Goal: Check status

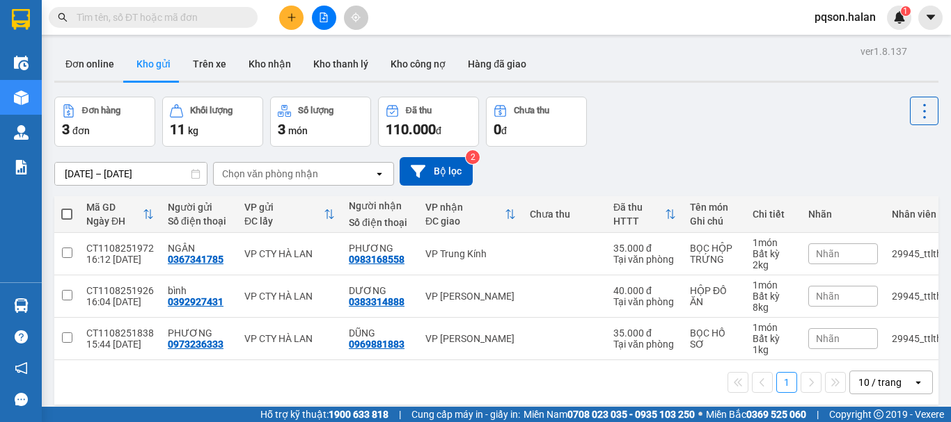
click at [141, 17] on input "text" at bounding box center [159, 17] width 164 height 15
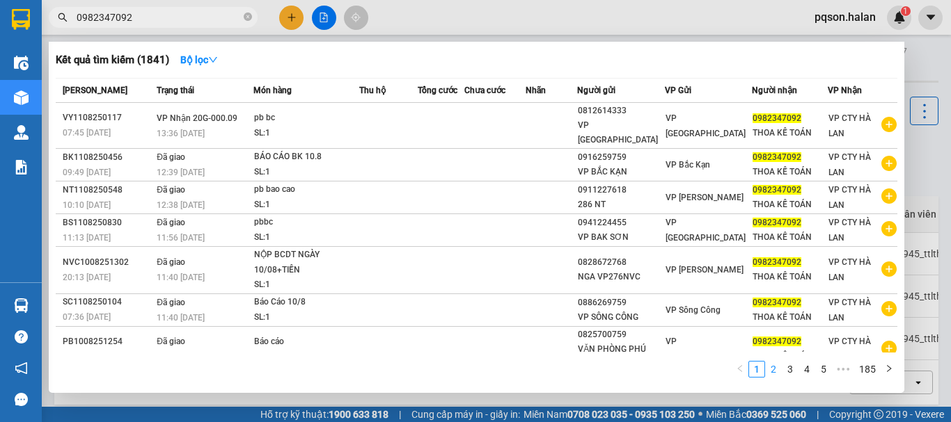
type input "0982347092"
click at [775, 369] on link "2" at bounding box center [773, 369] width 15 height 15
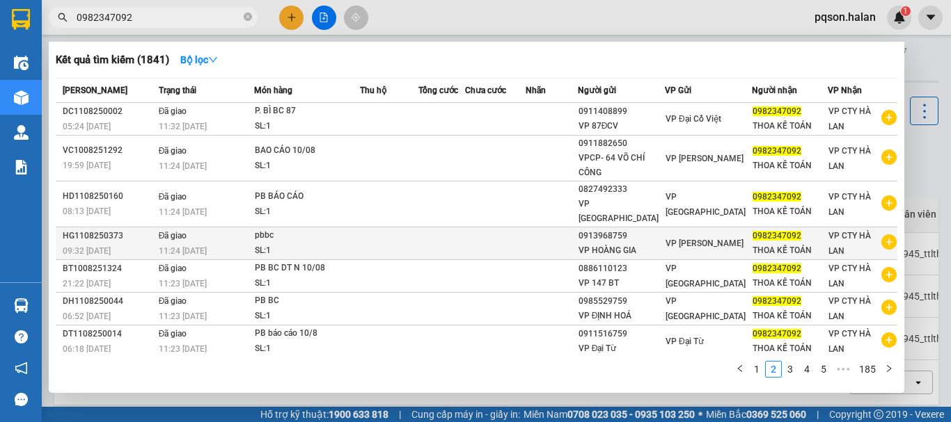
scroll to position [90, 0]
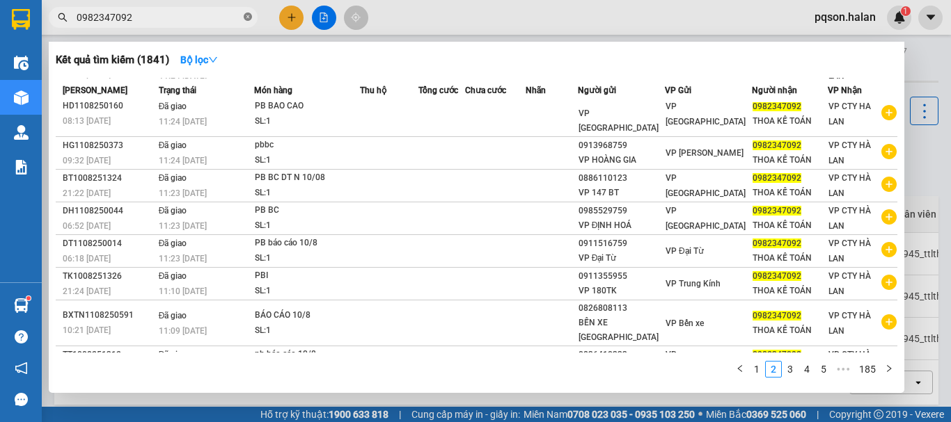
click at [244, 17] on icon "close-circle" at bounding box center [248, 17] width 8 height 8
